Goal: Communication & Community: Share content

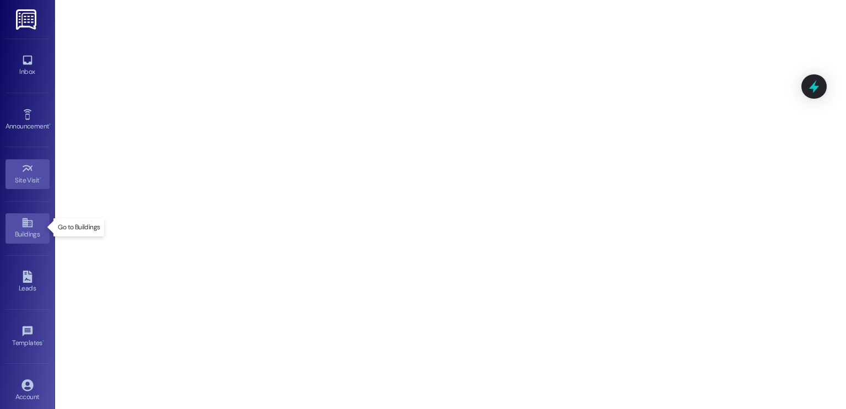
click at [26, 226] on icon at bounding box center [27, 223] width 12 height 12
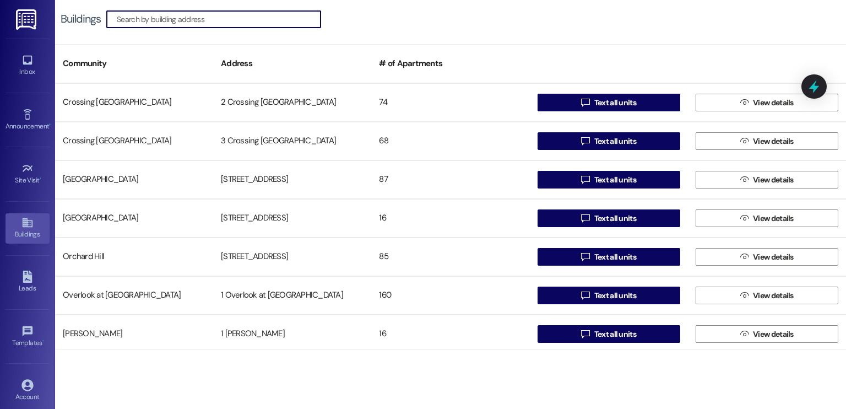
scroll to position [1079, 0]
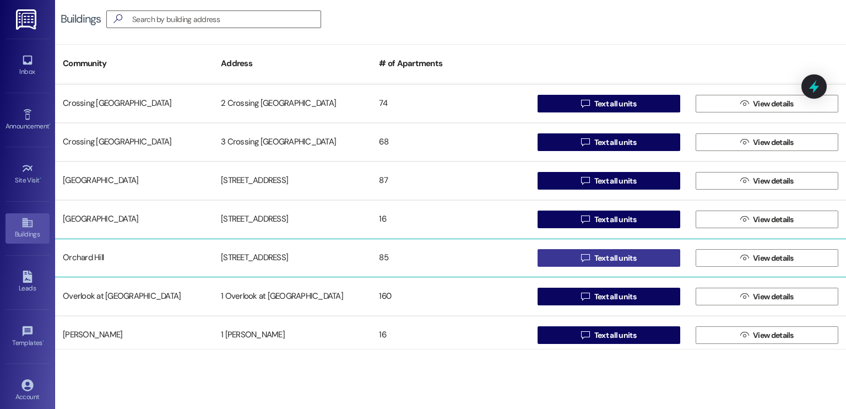
click at [626, 258] on span "Text all units" at bounding box center [615, 258] width 42 height 12
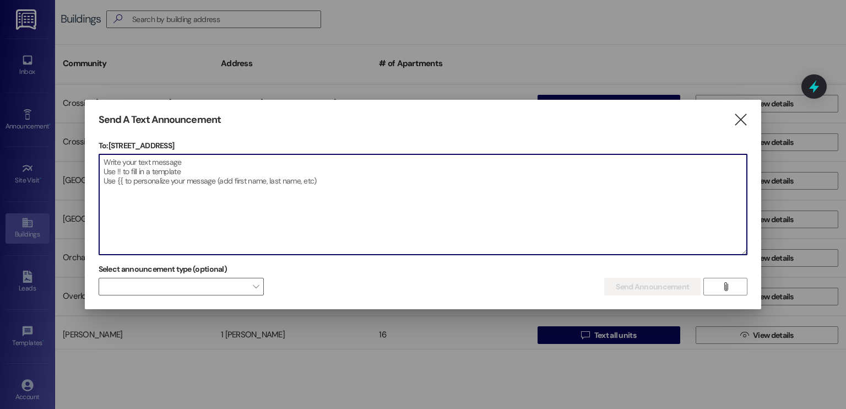
click at [257, 172] on textarea at bounding box center [423, 204] width 648 height 100
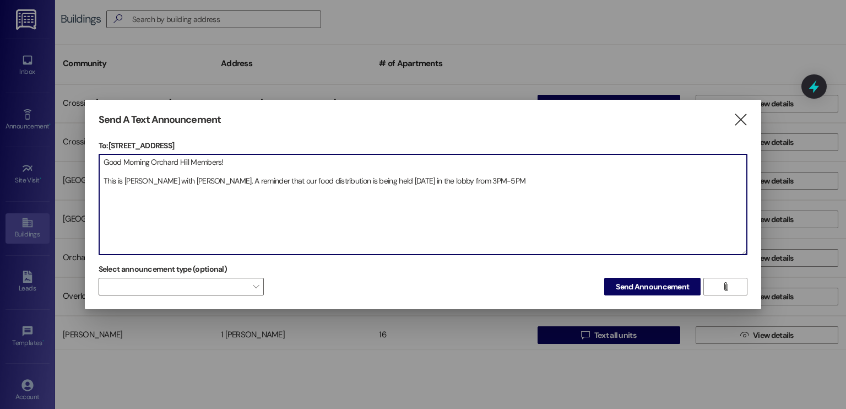
click at [262, 181] on textarea "Good Morning Orchard Hill Members! This is [PERSON_NAME] with [PERSON_NAME]. A …" at bounding box center [423, 204] width 648 height 100
click at [532, 183] on textarea "Good Morning Orchard Hill Members! This is [PERSON_NAME] with [PERSON_NAME]. A …" at bounding box center [423, 204] width 648 height 100
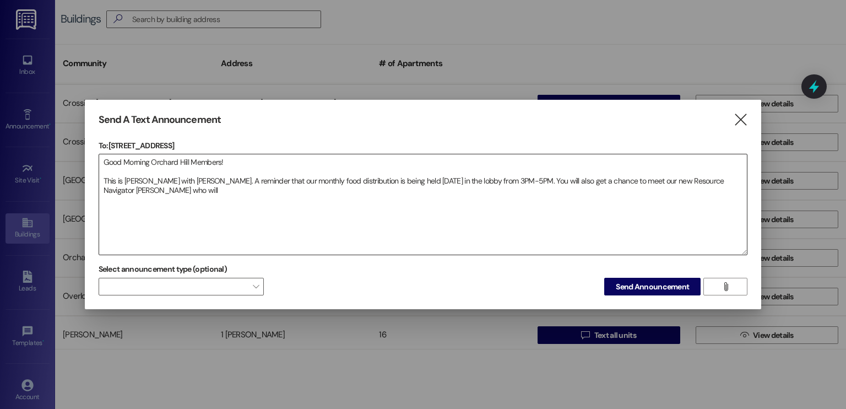
click at [126, 196] on textarea "Good Morning Orchard Hill Members! This is [PERSON_NAME] with [PERSON_NAME]. A …" at bounding box center [423, 204] width 648 height 100
click at [229, 191] on textarea "Good Morning Orchard Hill Members! This is [PERSON_NAME] with [PERSON_NAME]. A …" at bounding box center [423, 204] width 648 height 100
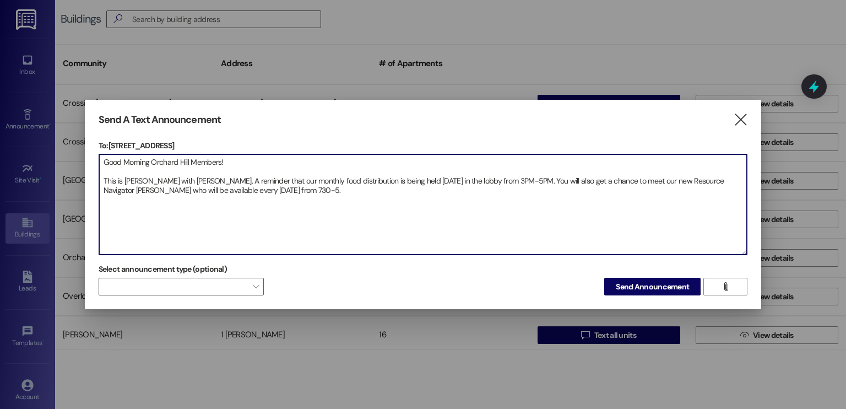
click at [251, 190] on textarea "Good Morning Orchard Hill Members! This is [PERSON_NAME] with [PERSON_NAME]. A …" at bounding box center [423, 204] width 648 height 100
drag, startPoint x: 340, startPoint y: 187, endPoint x: 291, endPoint y: 190, distance: 49.1
click at [291, 190] on textarea "Good Morning Orchard Hill Members! This is [PERSON_NAME] with [PERSON_NAME]. A …" at bounding box center [423, 204] width 648 height 100
click at [500, 182] on textarea "Good Morning Orchard Hill Members! This is [PERSON_NAME] with [PERSON_NAME]. A …" at bounding box center [423, 204] width 648 height 100
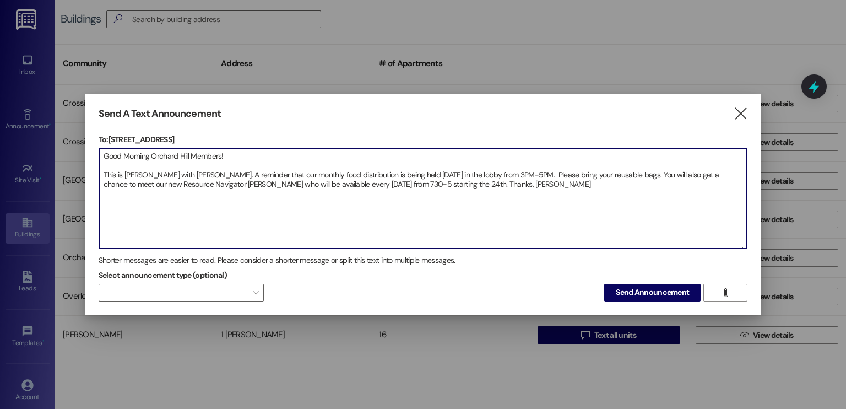
click at [226, 184] on textarea "Good Morning Orchard Hill Members! This is [PERSON_NAME] with [PERSON_NAME]. A …" at bounding box center [423, 198] width 648 height 100
click at [237, 174] on textarea "Good Morning Orchard Hill Members! This is [PERSON_NAME] with [PERSON_NAME]. A …" at bounding box center [423, 198] width 648 height 100
click at [227, 185] on textarea "Good Morning Orchard Hill Members! This is [PERSON_NAME] with [PERSON_NAME]. A …" at bounding box center [423, 198] width 648 height 100
click at [338, 187] on textarea "Good Morning Orchard Hill Members! This is [PERSON_NAME] with [PERSON_NAME]. A …" at bounding box center [423, 198] width 648 height 100
click at [373, 183] on textarea "Good Morning Orchard Hill Members! This is [PERSON_NAME] with [PERSON_NAME]. A …" at bounding box center [423, 198] width 648 height 100
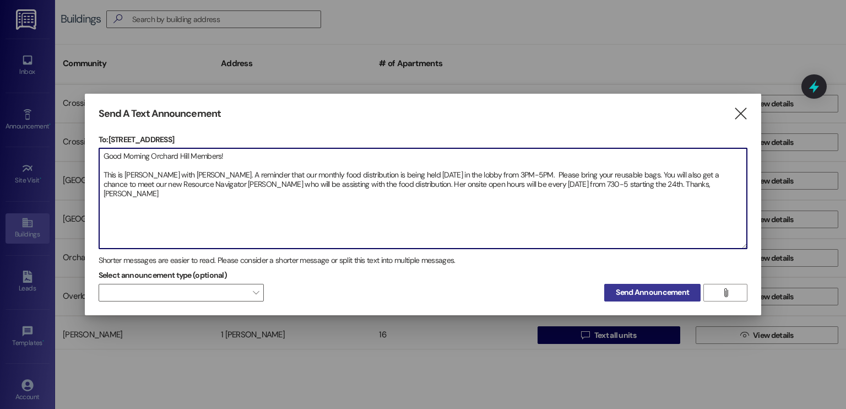
type textarea "Good Morning Orchard Hill Members! This is [PERSON_NAME] with [PERSON_NAME]. A …"
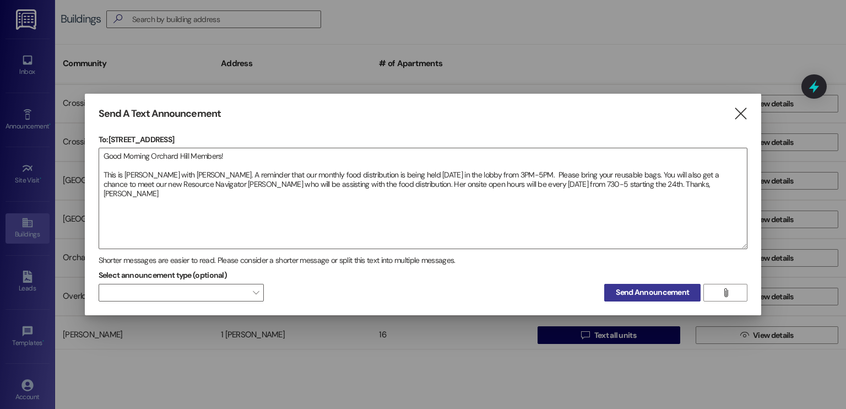
click at [657, 294] on span "Send Announcement" at bounding box center [652, 293] width 73 height 12
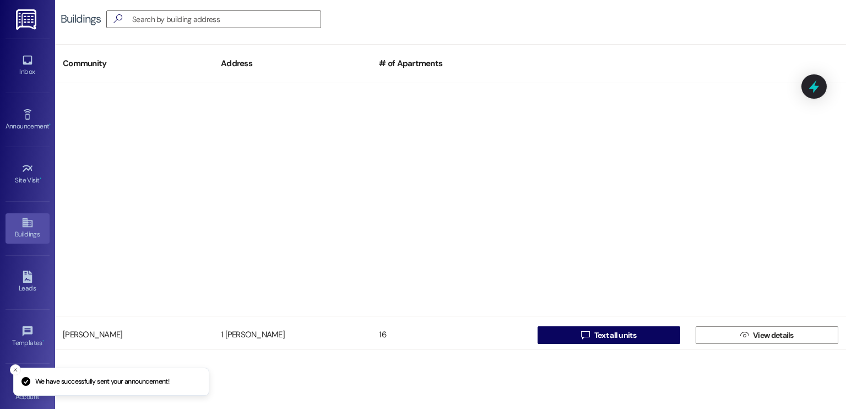
scroll to position [1392, 0]
